Goal: Task Accomplishment & Management: Complete application form

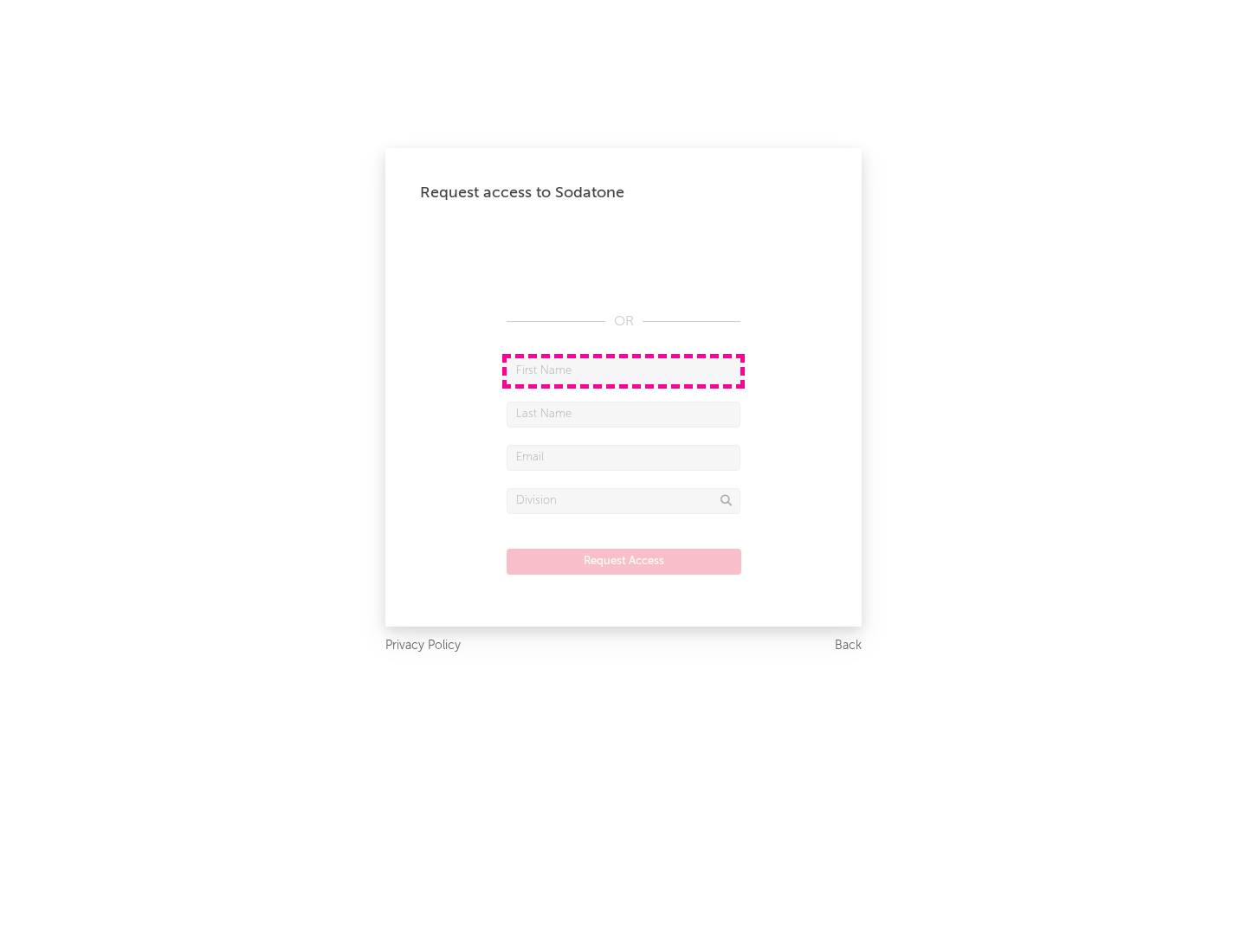
click at [624, 370] on input "text" at bounding box center [623, 371] width 234 height 26
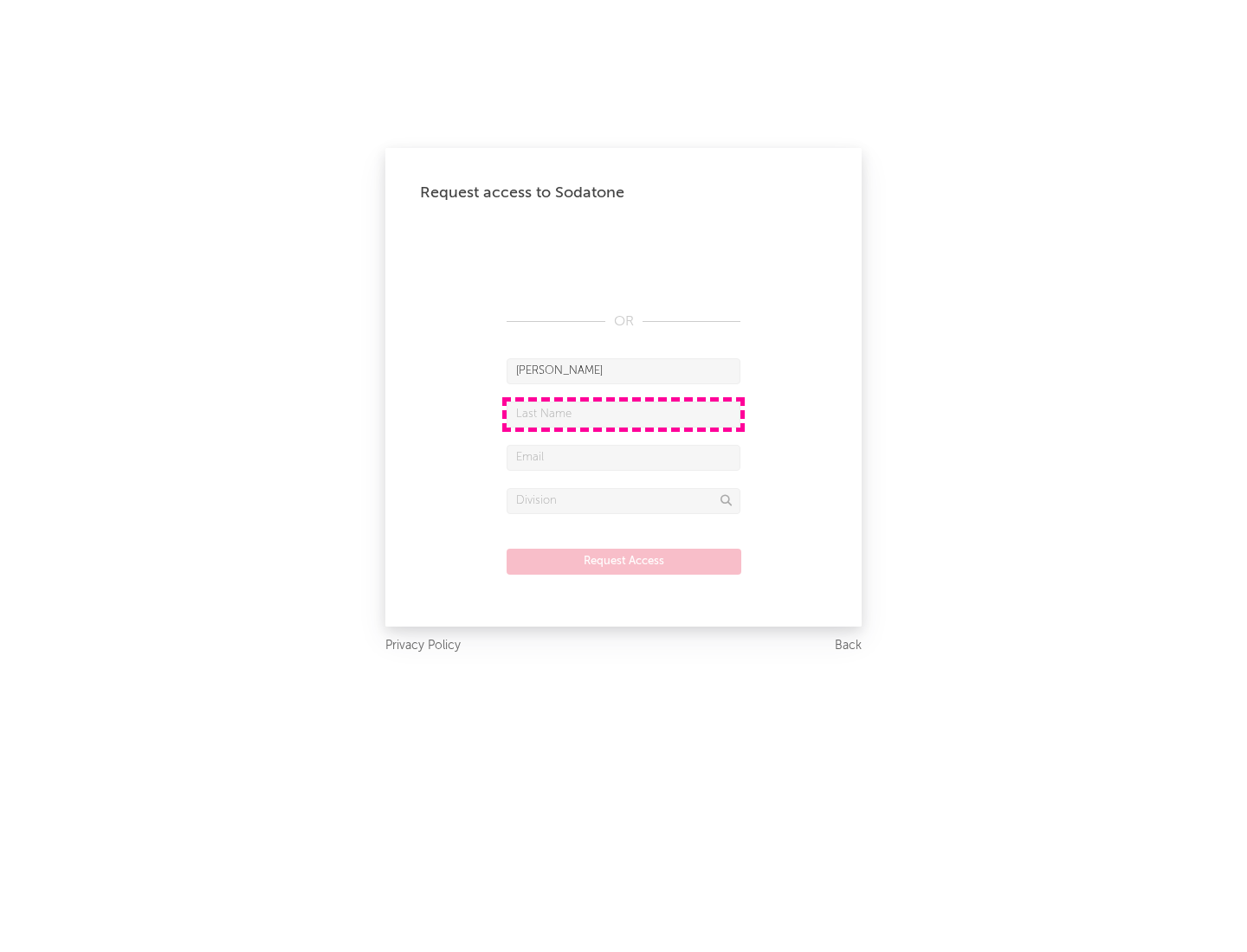
type input "[PERSON_NAME]"
click at [624, 414] on input "text" at bounding box center [623, 414] width 234 height 26
type input "[PERSON_NAME]"
click at [624, 457] on input "text" at bounding box center [623, 458] width 234 height 26
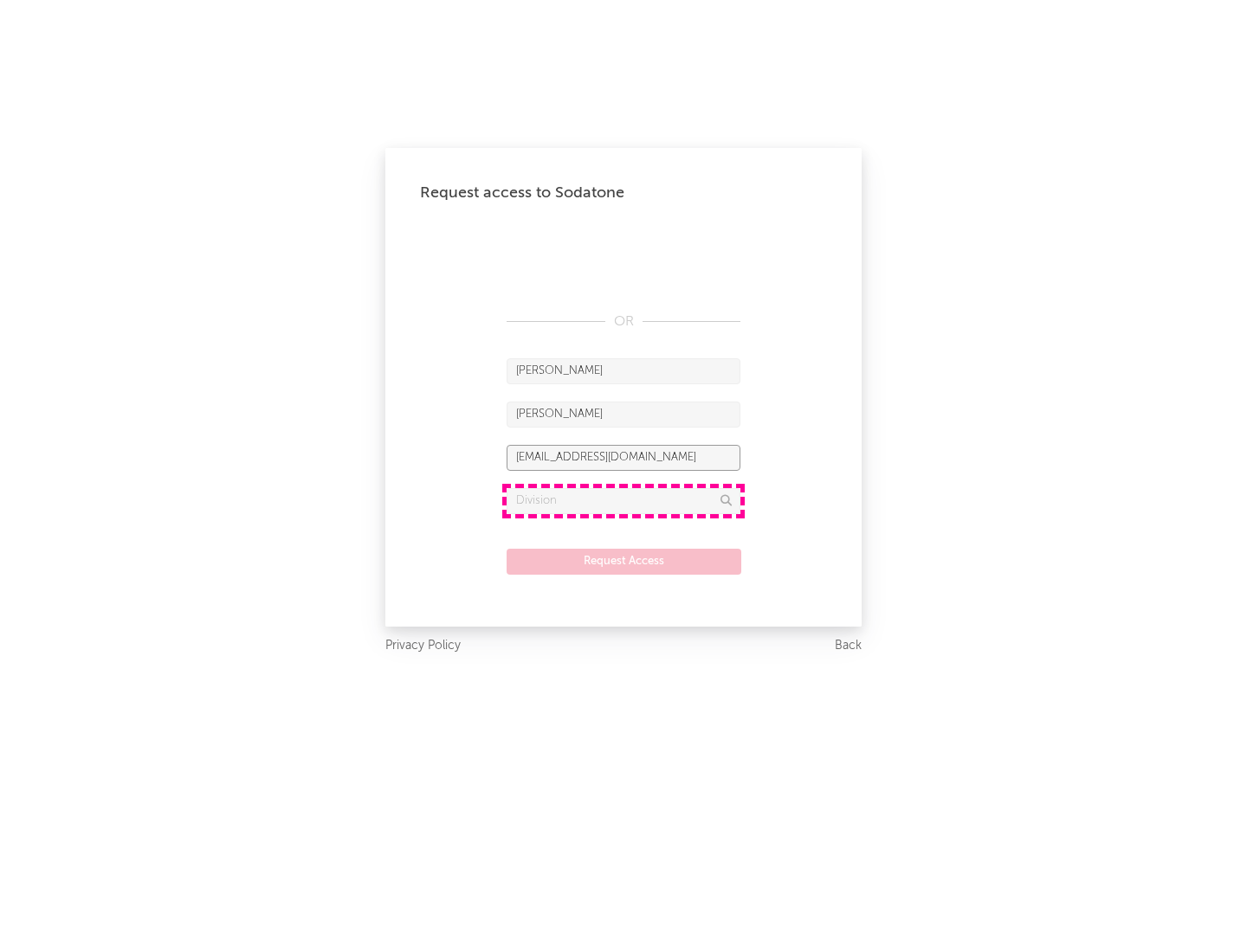
type input "[EMAIL_ADDRESS][DOMAIN_NAME]"
click at [624, 500] on input "text" at bounding box center [623, 501] width 234 height 26
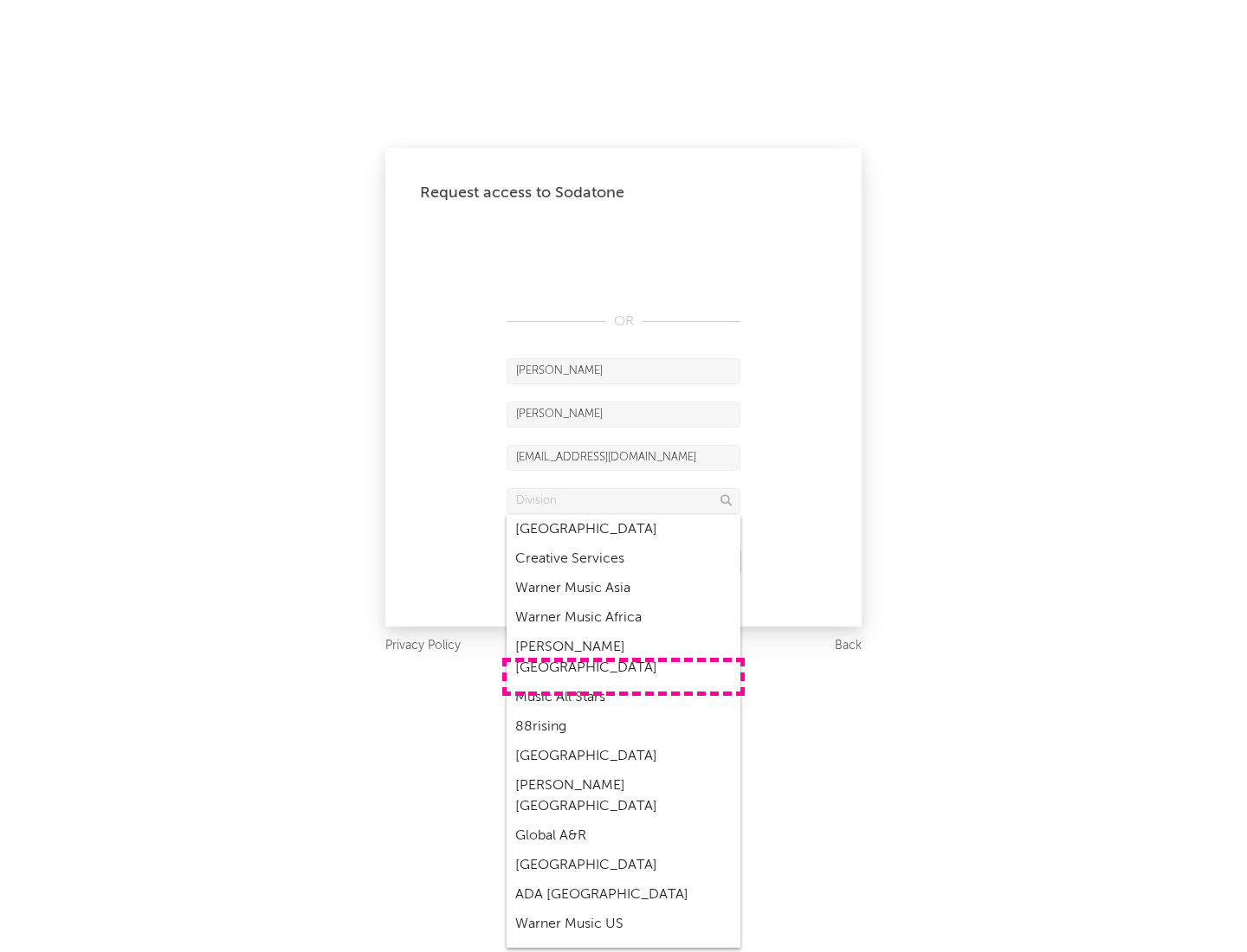
click at [624, 683] on div "Music All Stars" at bounding box center [623, 698] width 234 height 29
type input "Music All Stars"
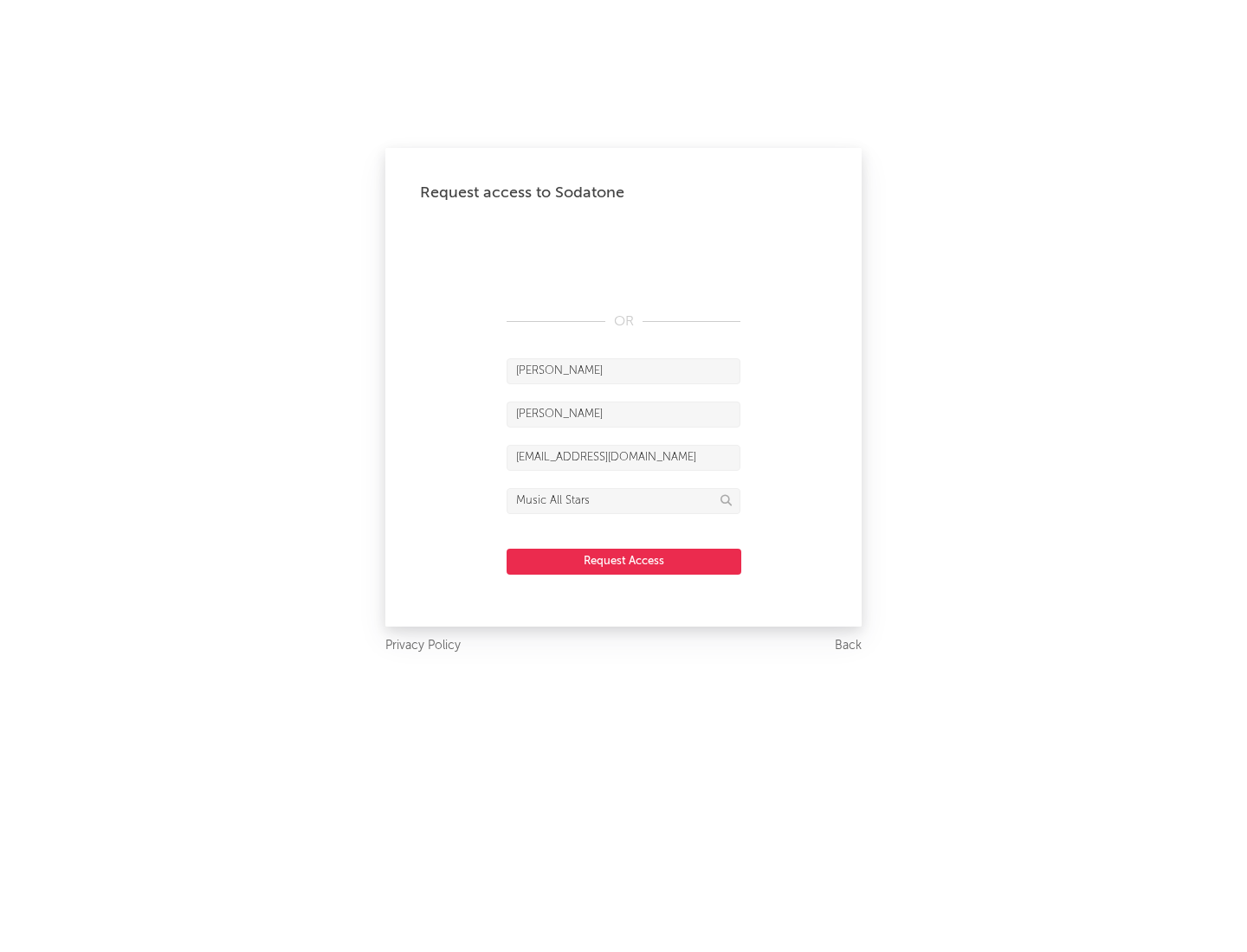
click at [624, 561] on button "Request Access" at bounding box center [624, 561] width 235 height 26
